Goal: Task Accomplishment & Management: Use online tool/utility

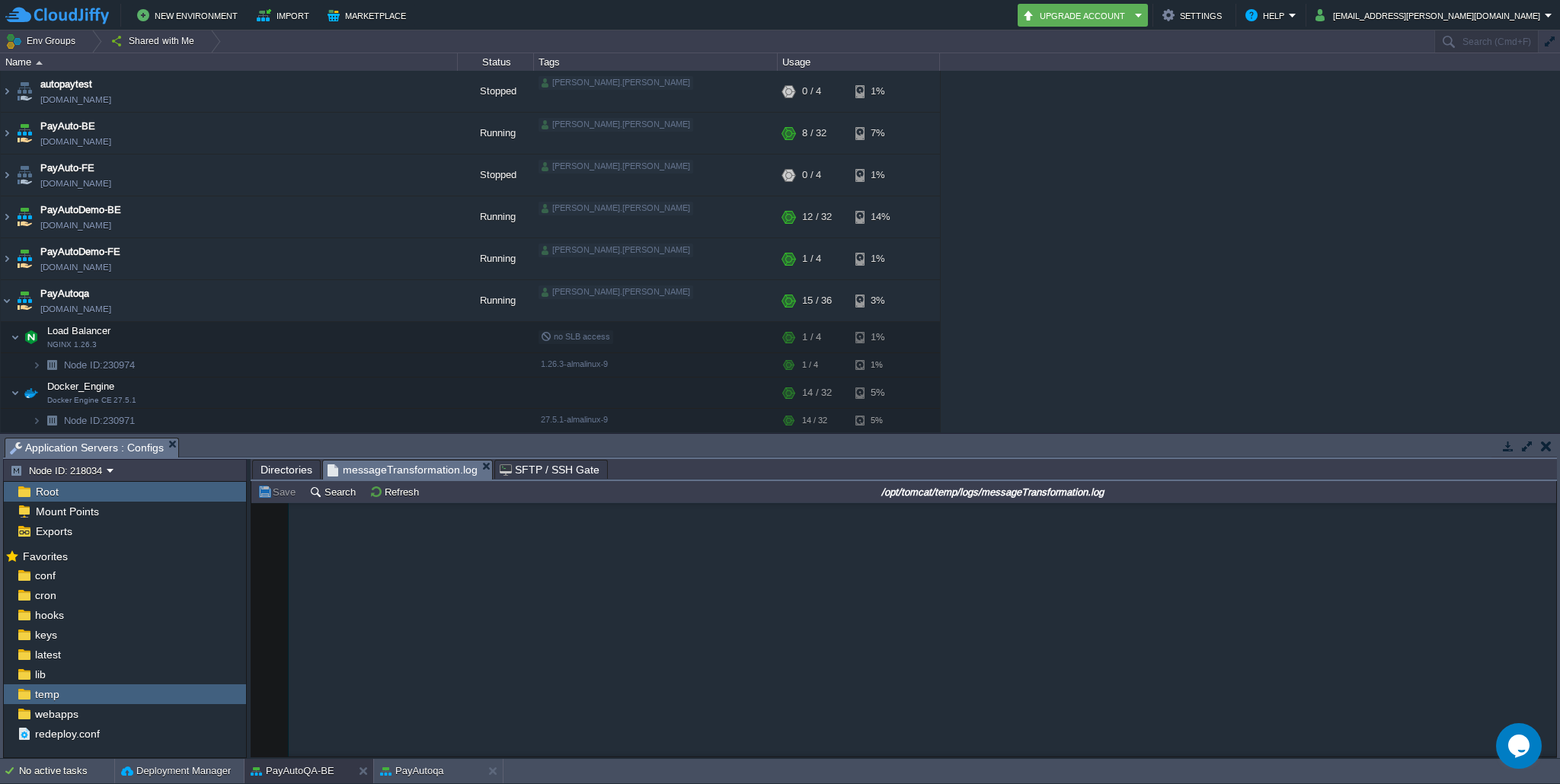
scroll to position [973, 0]
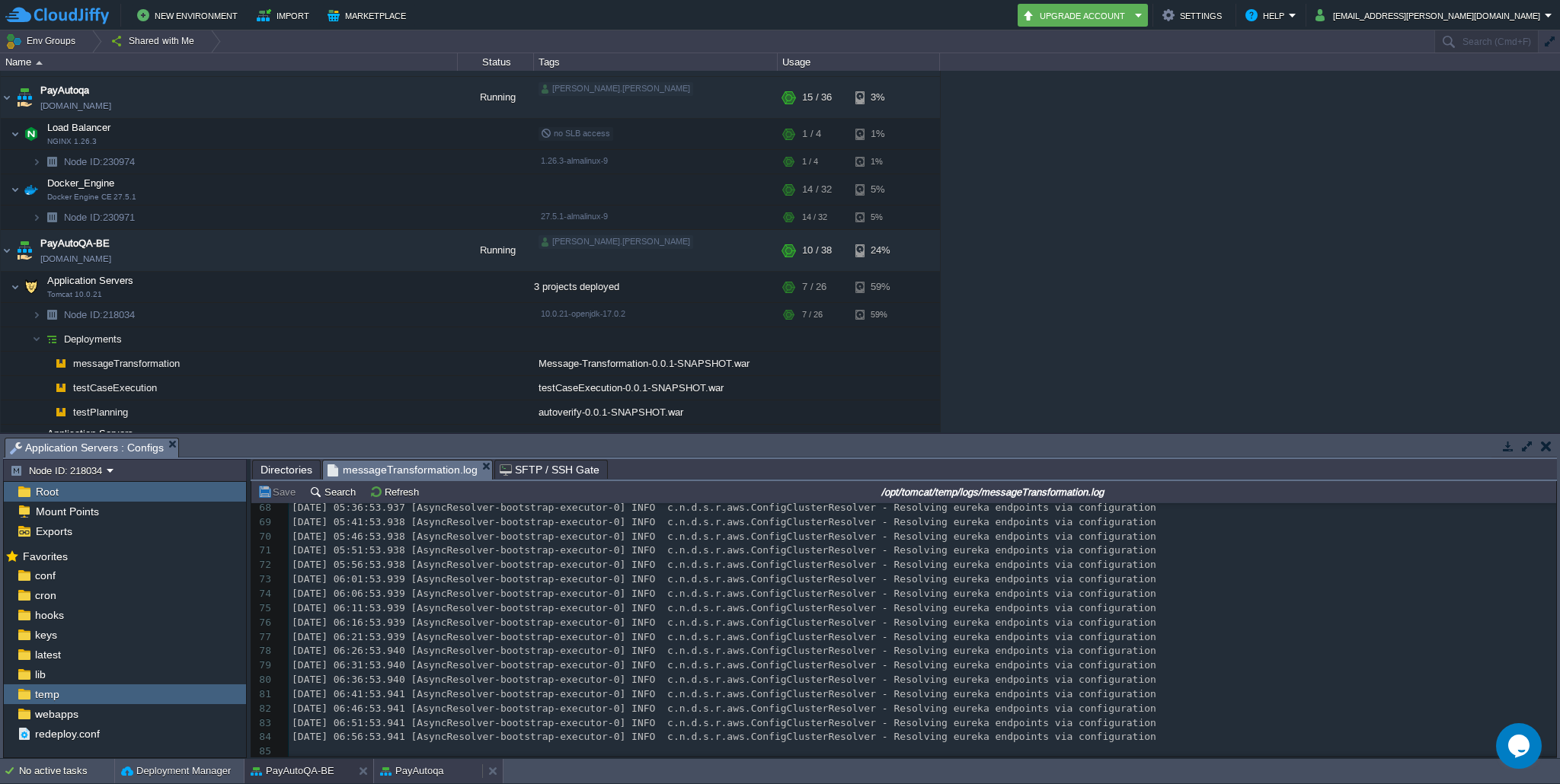
click at [423, 774] on button "PayAutoqa" at bounding box center [412, 772] width 64 height 16
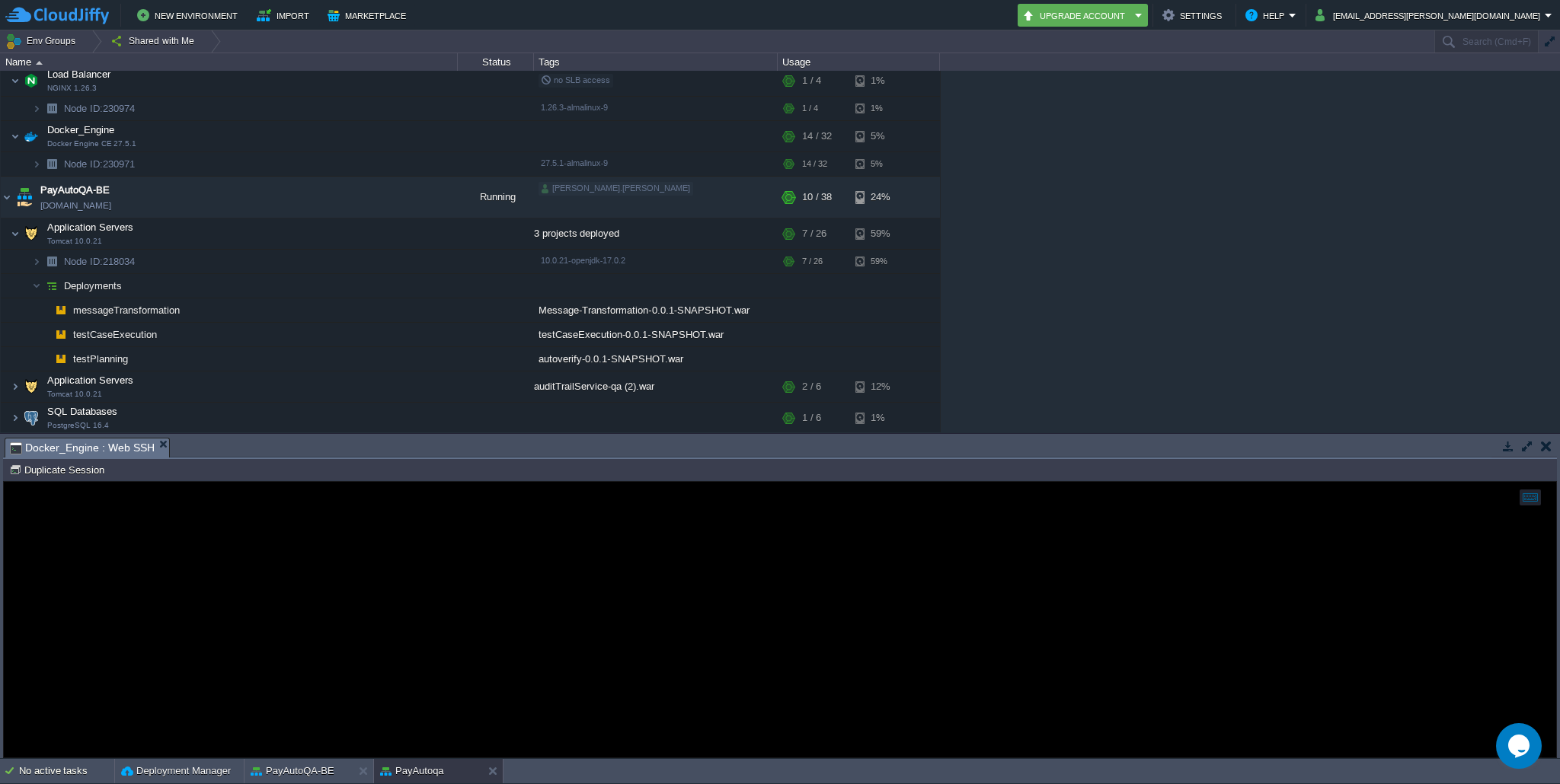
scroll to position [383, 0]
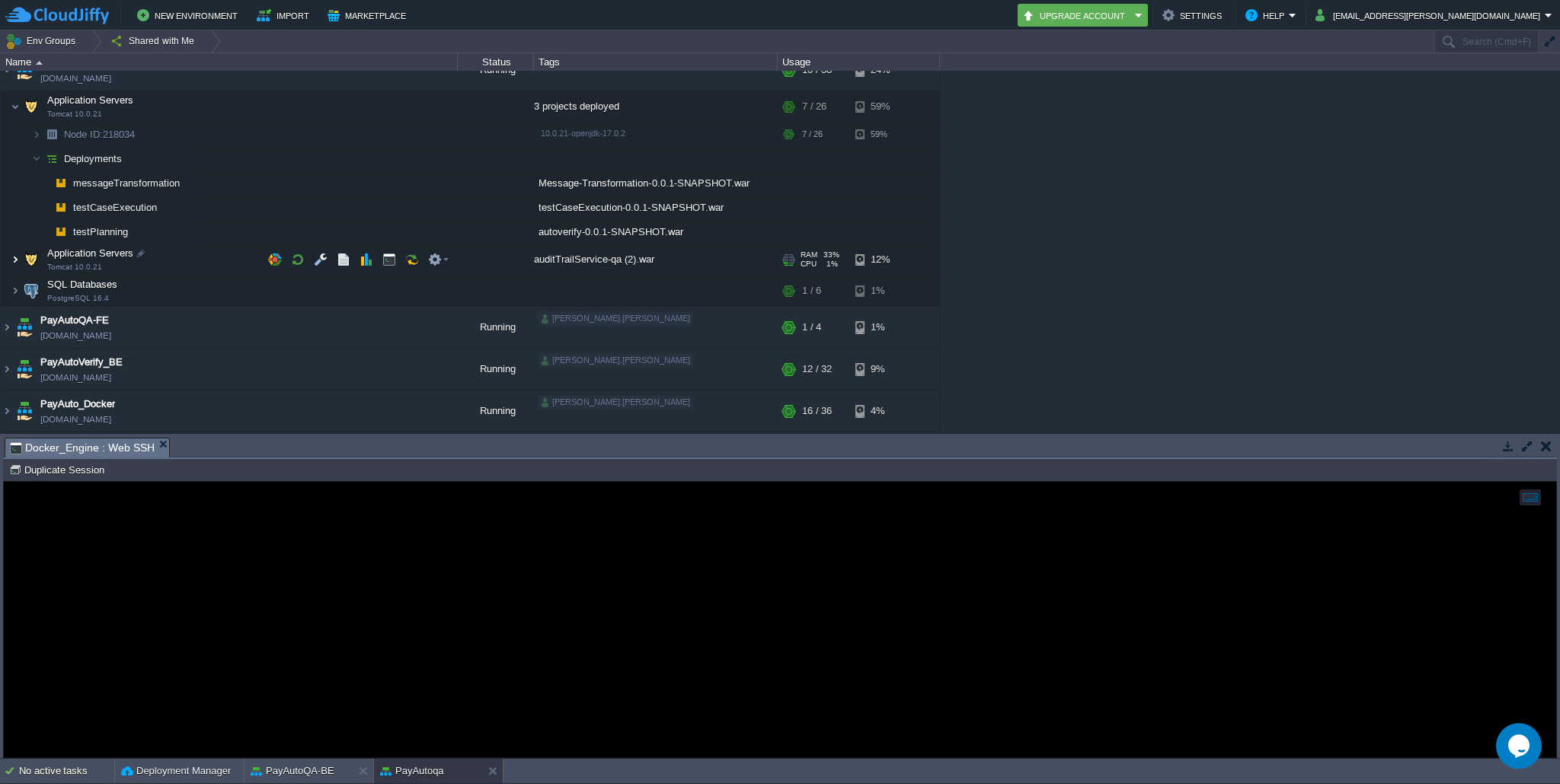
click at [13, 260] on img at bounding box center [15, 259] width 10 height 30
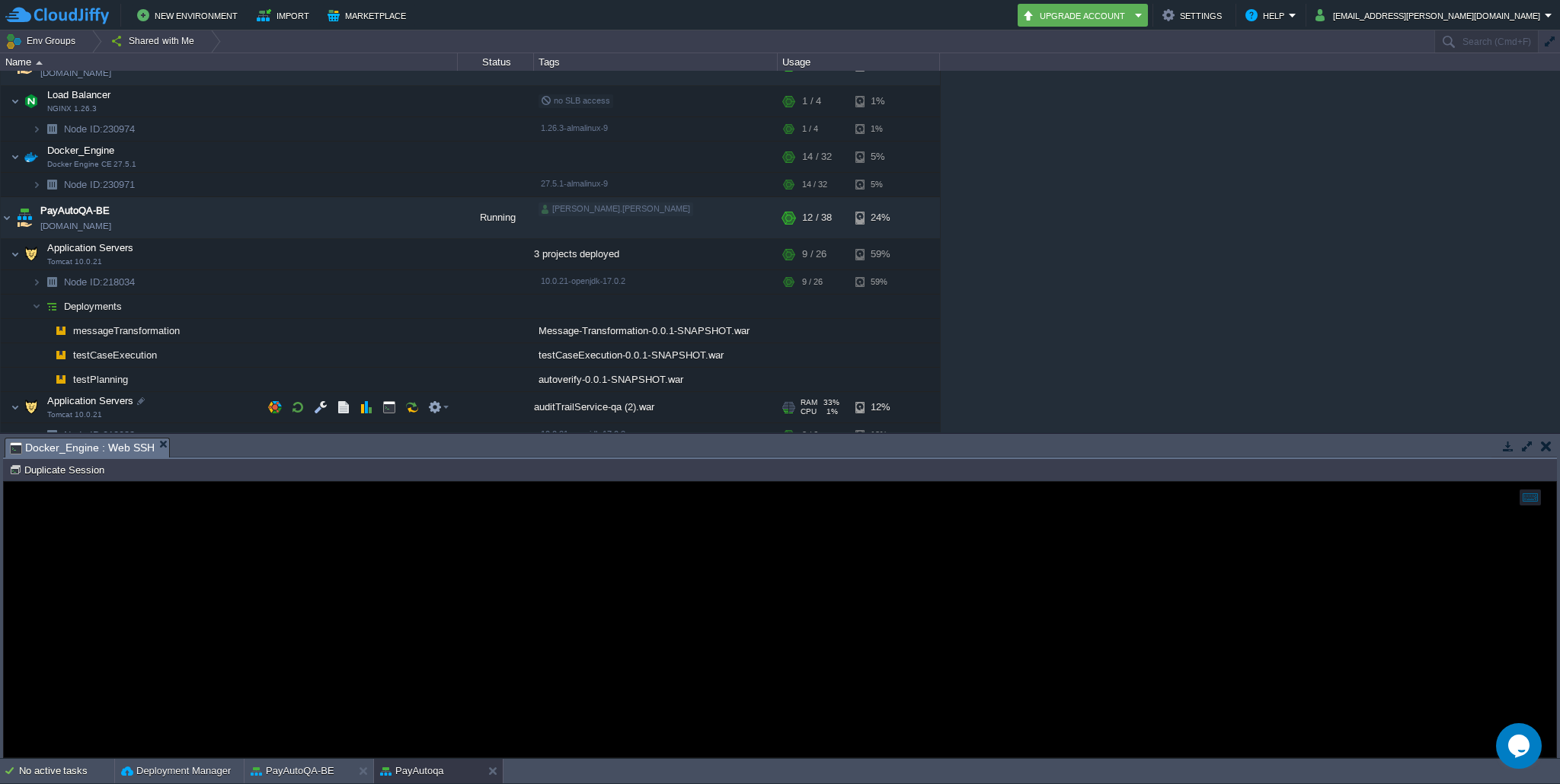
scroll to position [265, 0]
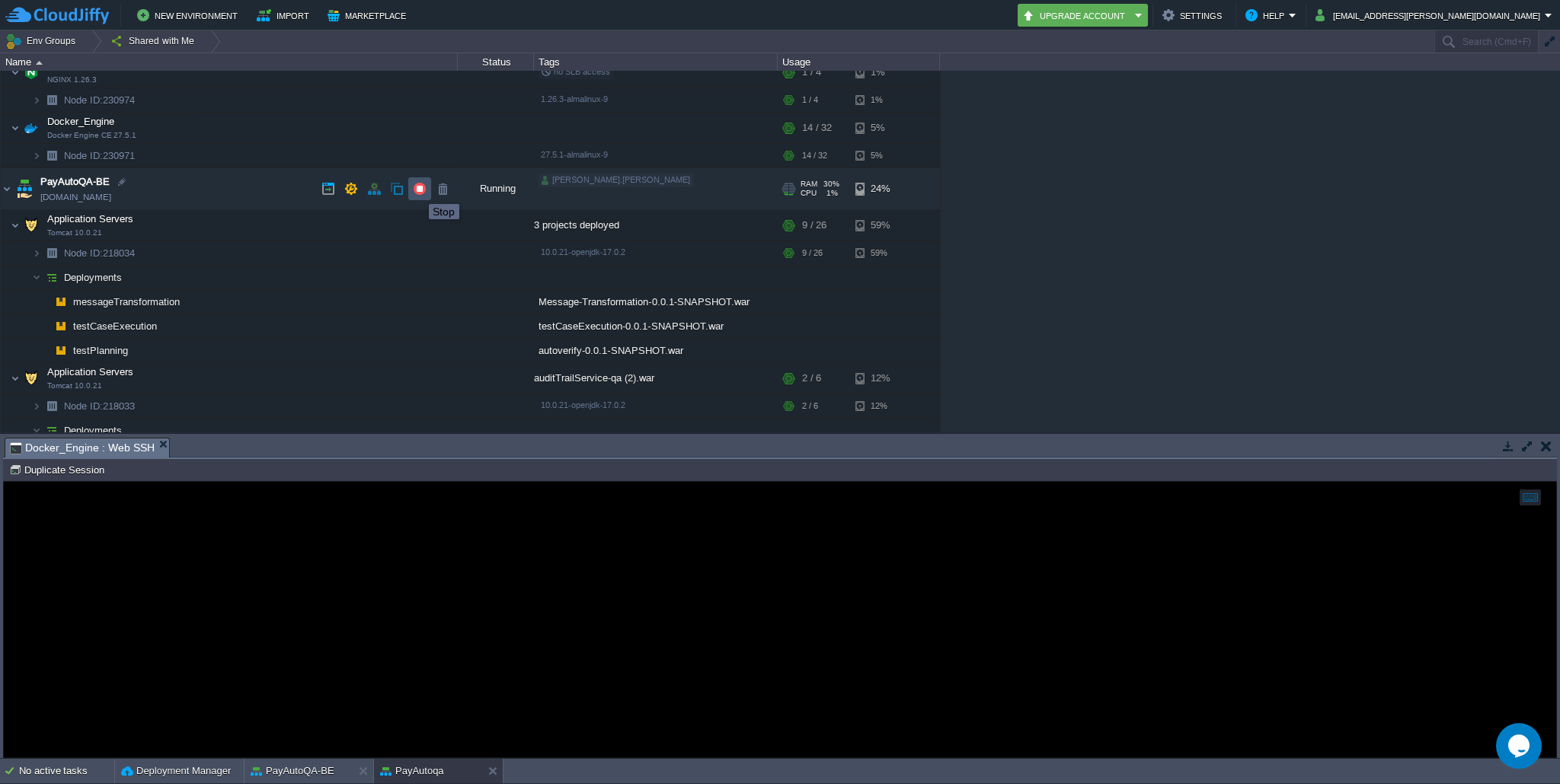
click at [417, 190] on button "button" at bounding box center [420, 189] width 14 height 14
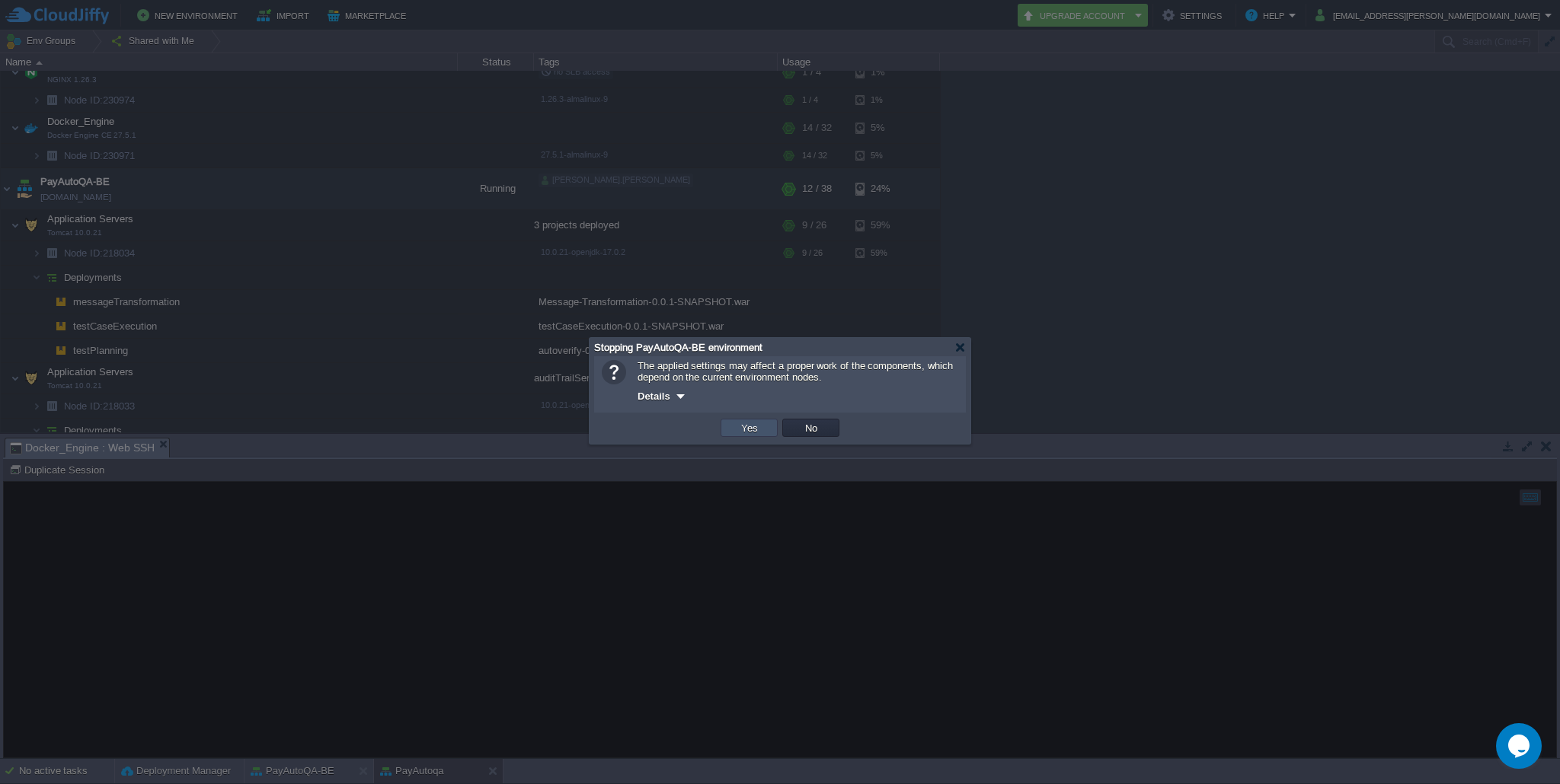
click at [743, 425] on button "Yes" at bounding box center [750, 428] width 26 height 14
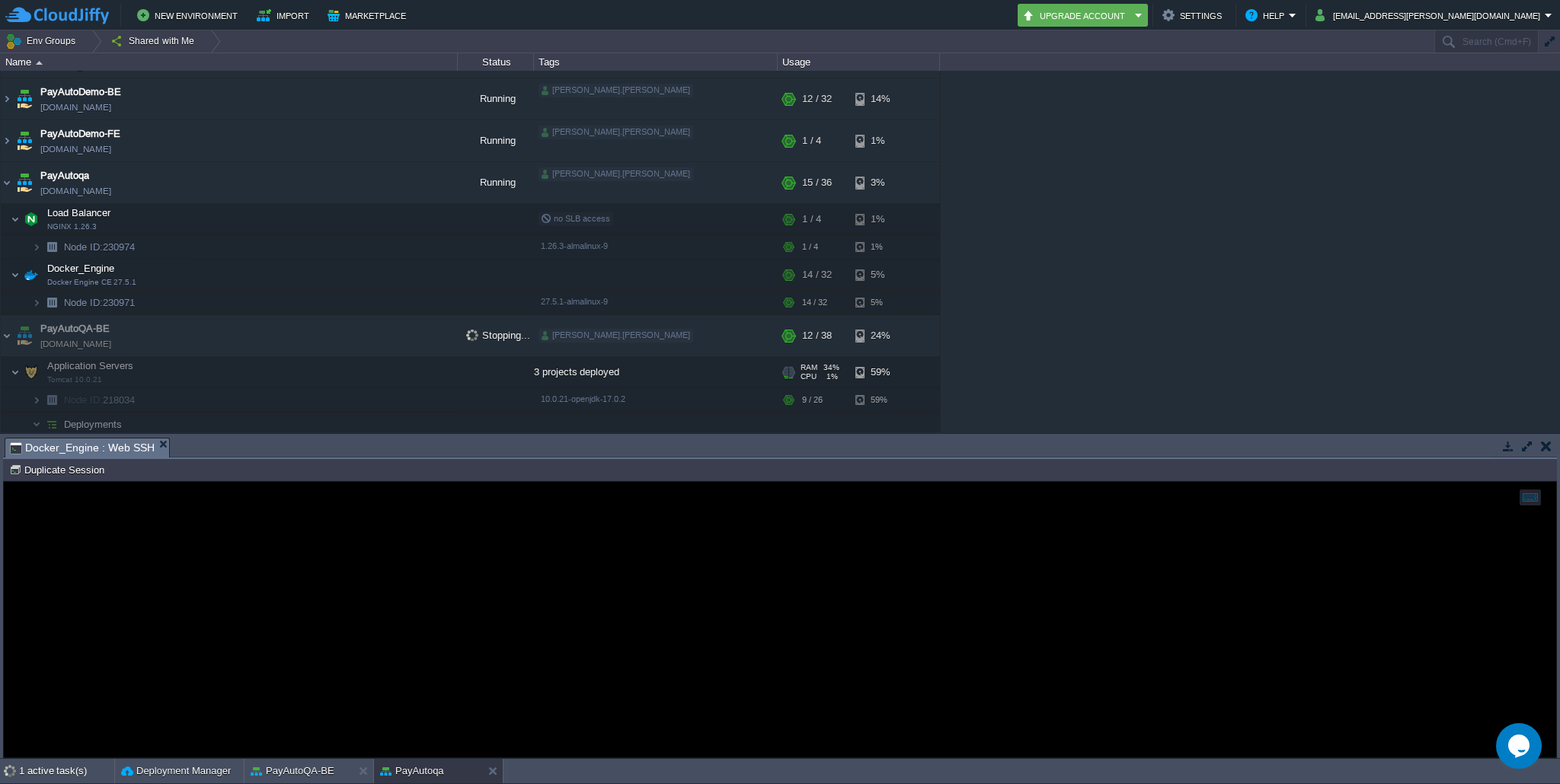
scroll to position [117, 0]
click at [418, 180] on button "button" at bounding box center [420, 183] width 14 height 14
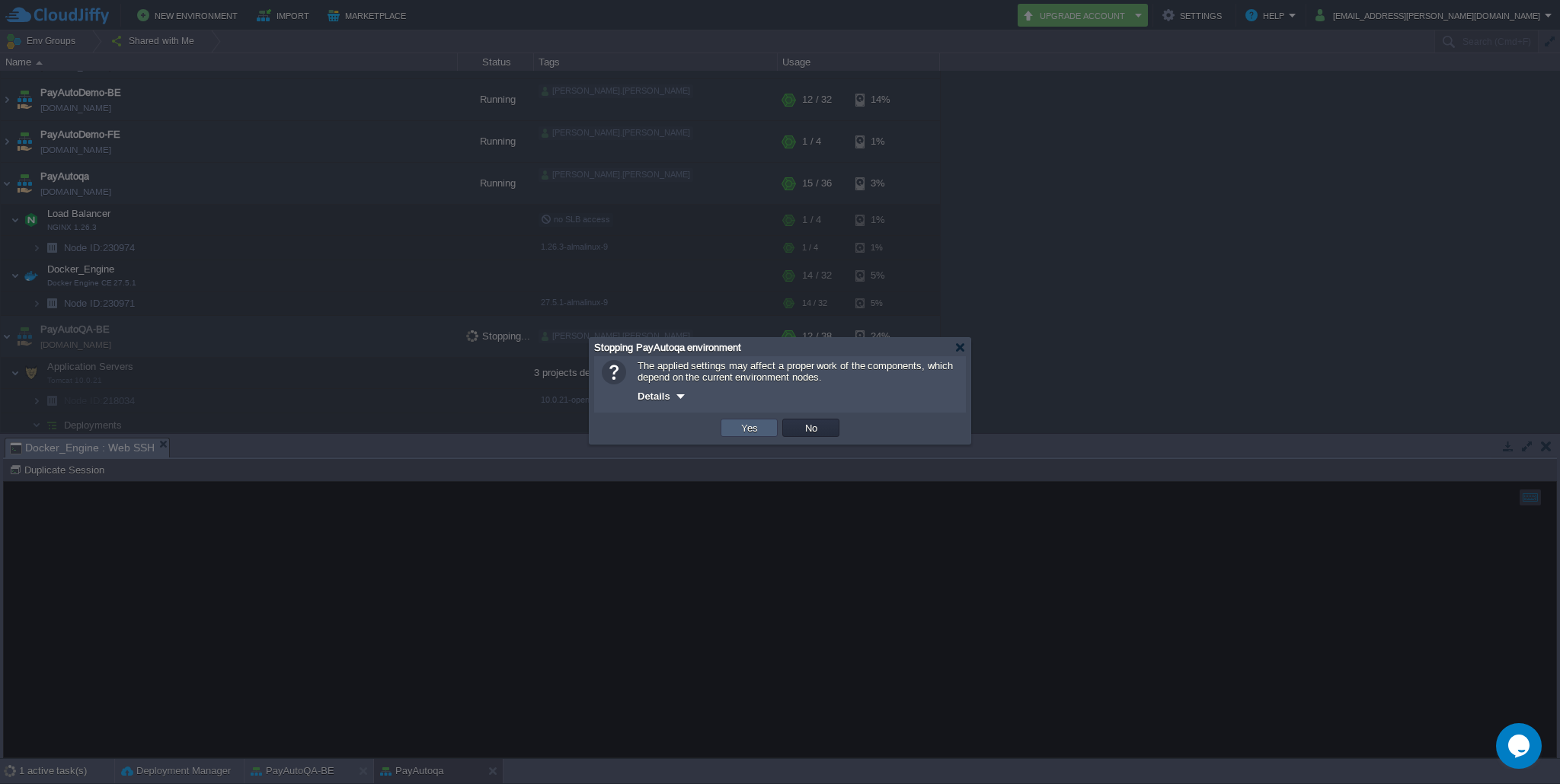
click at [749, 428] on button "Yes" at bounding box center [750, 428] width 26 height 14
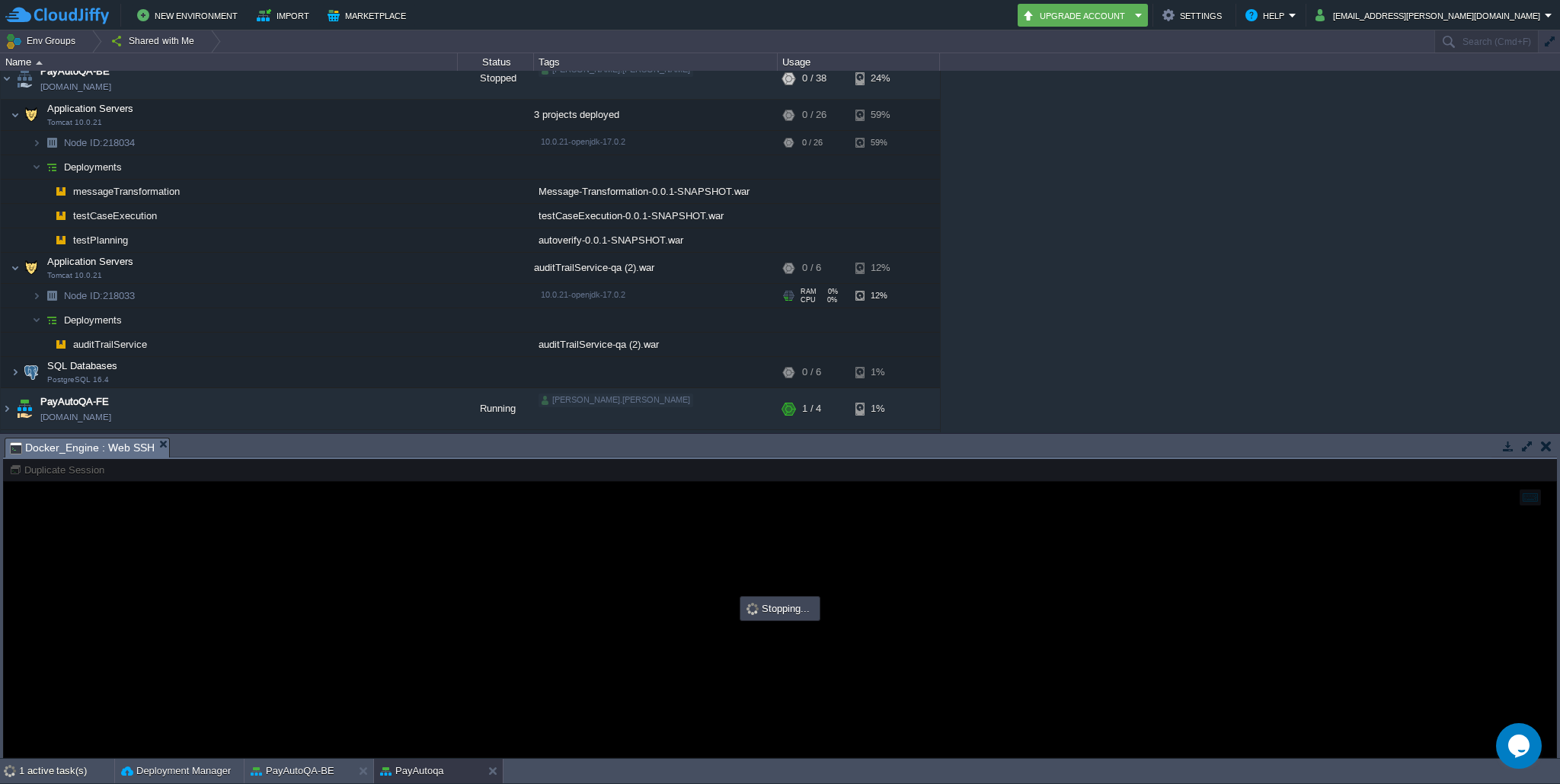
scroll to position [456, 0]
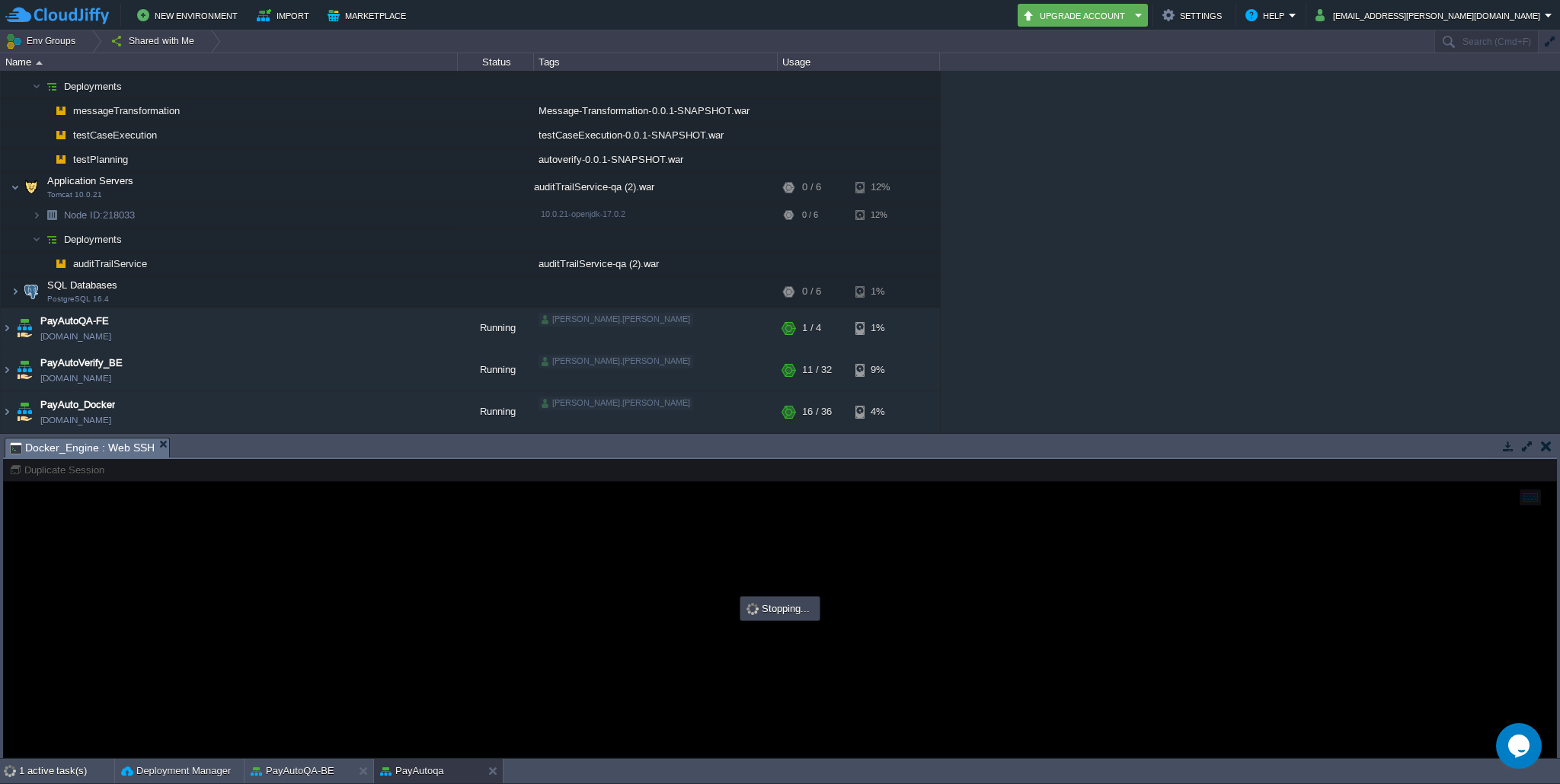
click at [377, 258] on td "auditTrailService" at bounding box center [230, 264] width 457 height 24
click at [126, 263] on span "auditTrailService" at bounding box center [110, 263] width 77 height 13
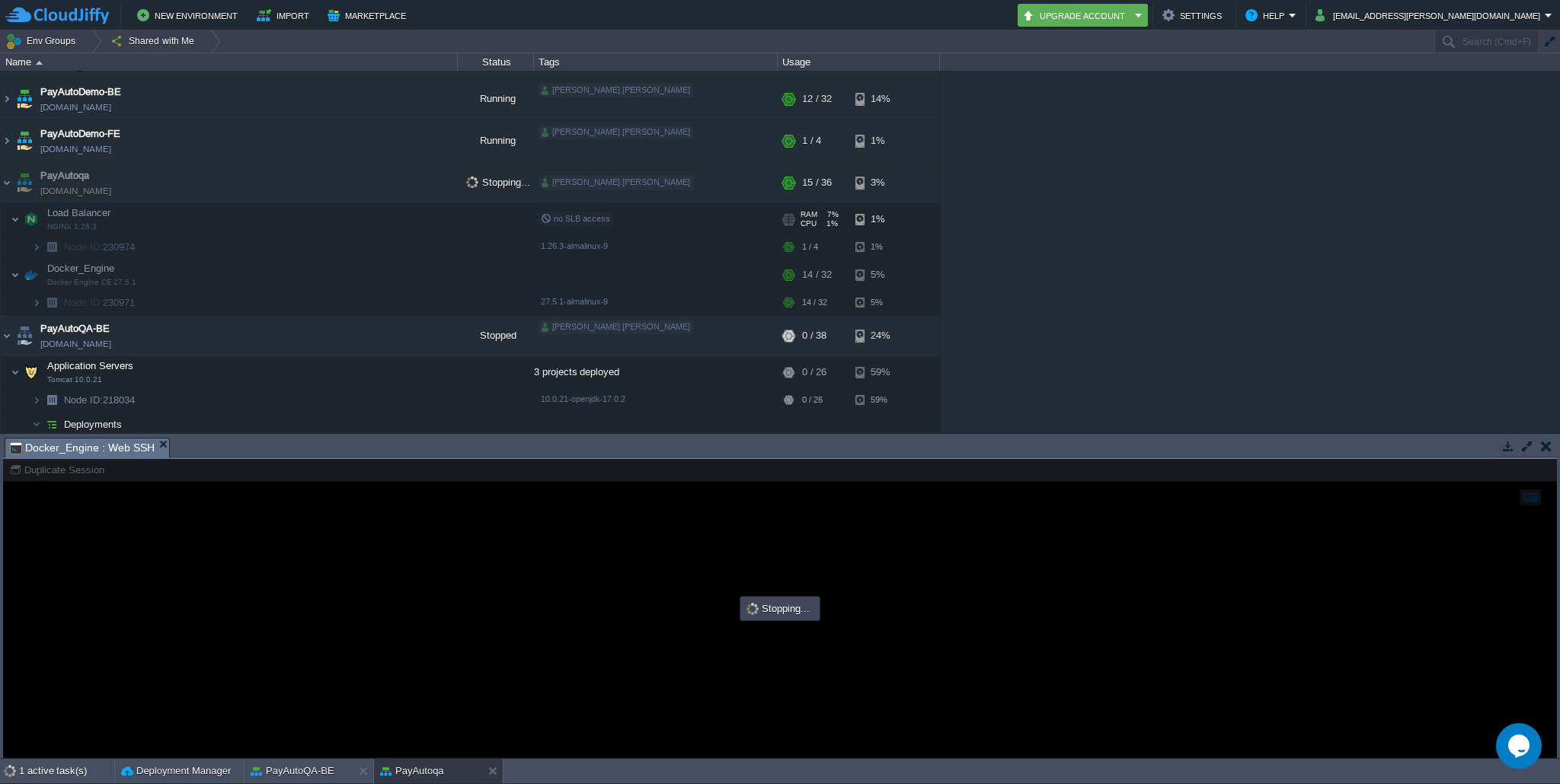
scroll to position [120, 0]
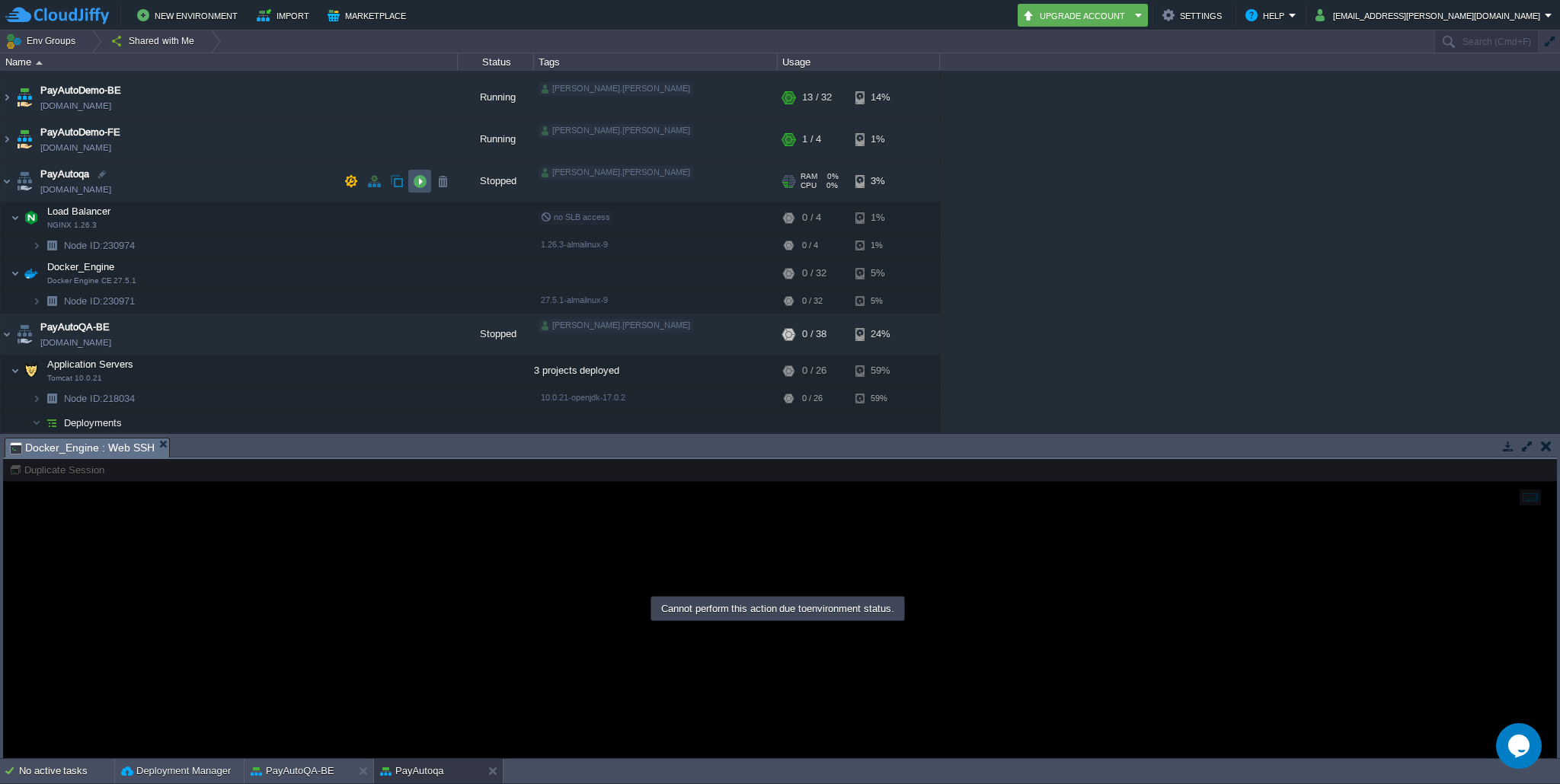
click at [417, 176] on button "button" at bounding box center [420, 182] width 14 height 14
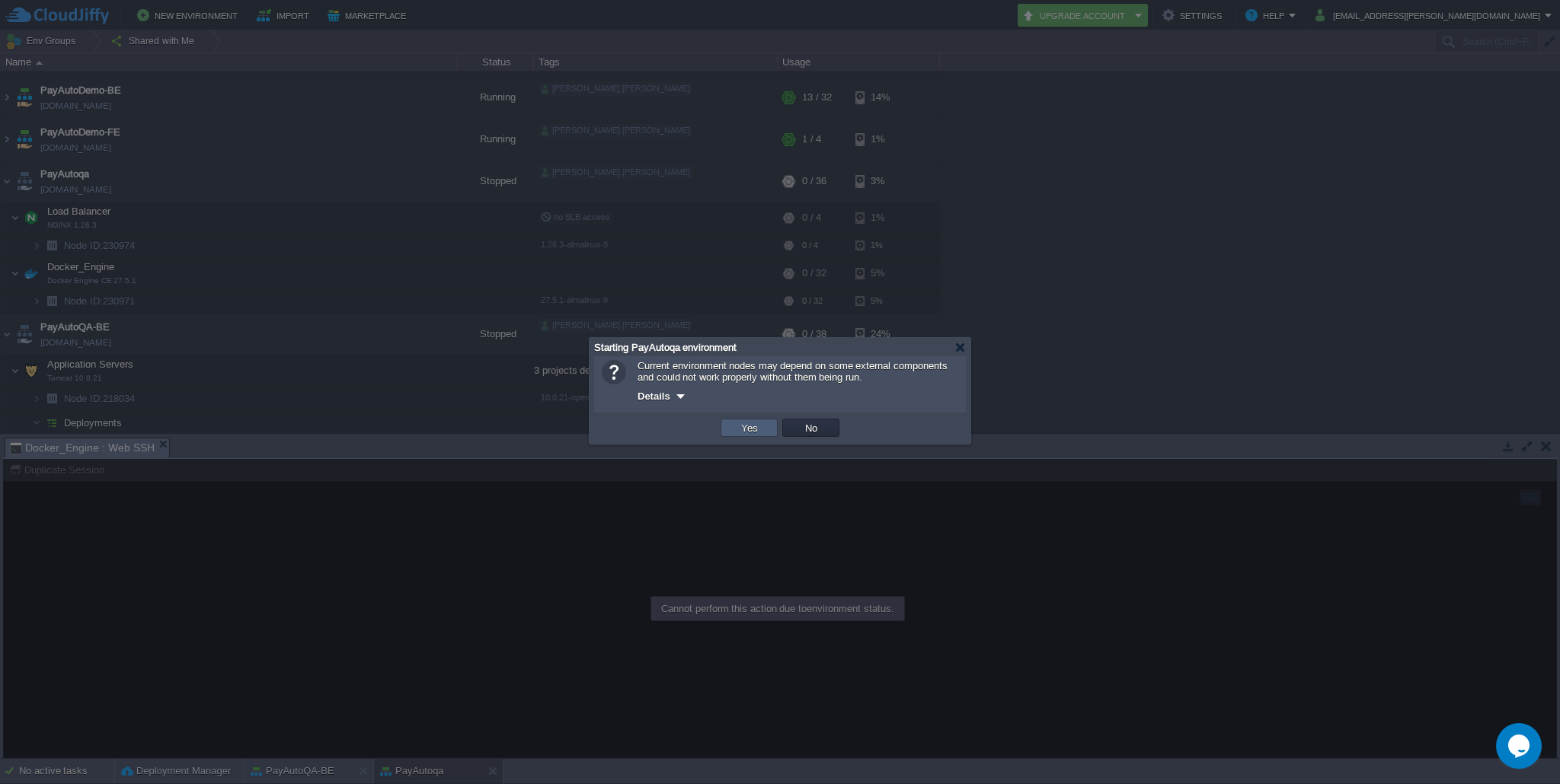
click at [739, 433] on button "Yes" at bounding box center [750, 428] width 26 height 14
